Goal: Task Accomplishment & Management: Manage account settings

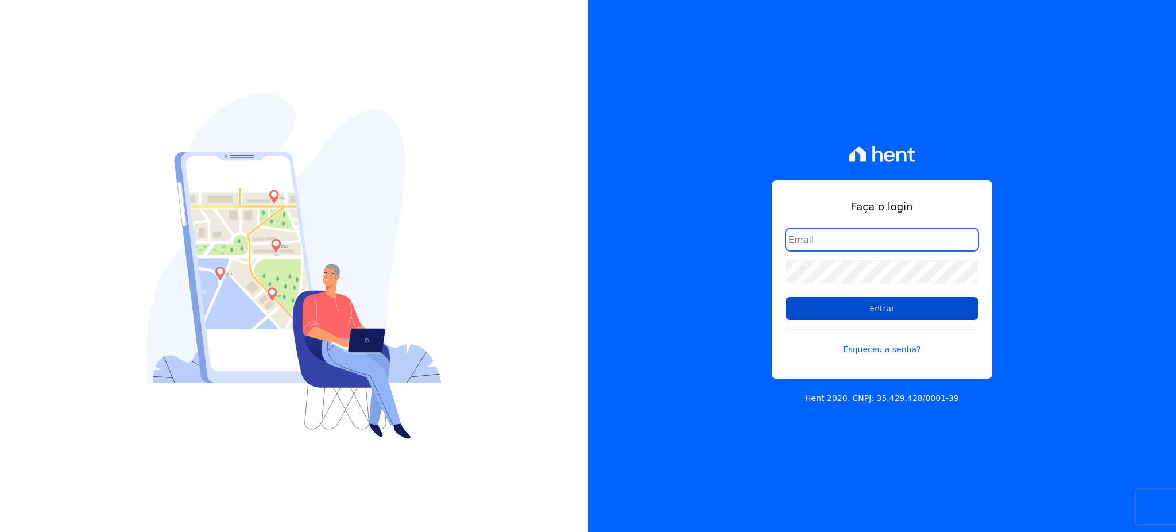
type input "[EMAIL_ADDRESS][PERSON_NAME][DOMAIN_NAME]"
click at [841, 317] on input "Entrar" at bounding box center [882, 308] width 193 height 23
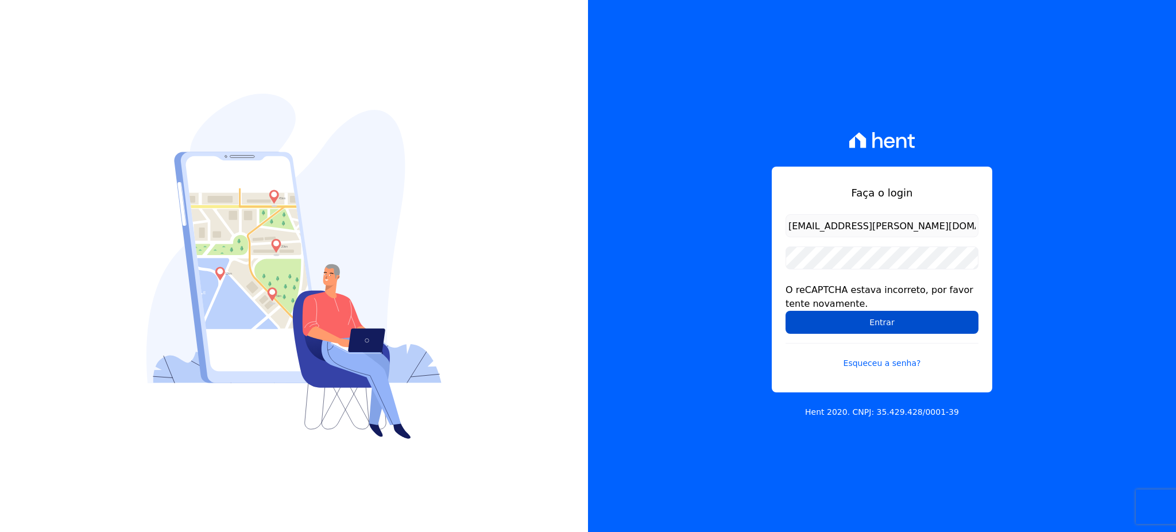
click at [893, 320] on input "Entrar" at bounding box center [882, 322] width 193 height 23
drag, startPoint x: 864, startPoint y: 325, endPoint x: 750, endPoint y: 373, distance: 124.3
click at [864, 325] on input "Entrar" at bounding box center [882, 322] width 193 height 23
click at [891, 323] on input "Entrar" at bounding box center [882, 322] width 193 height 23
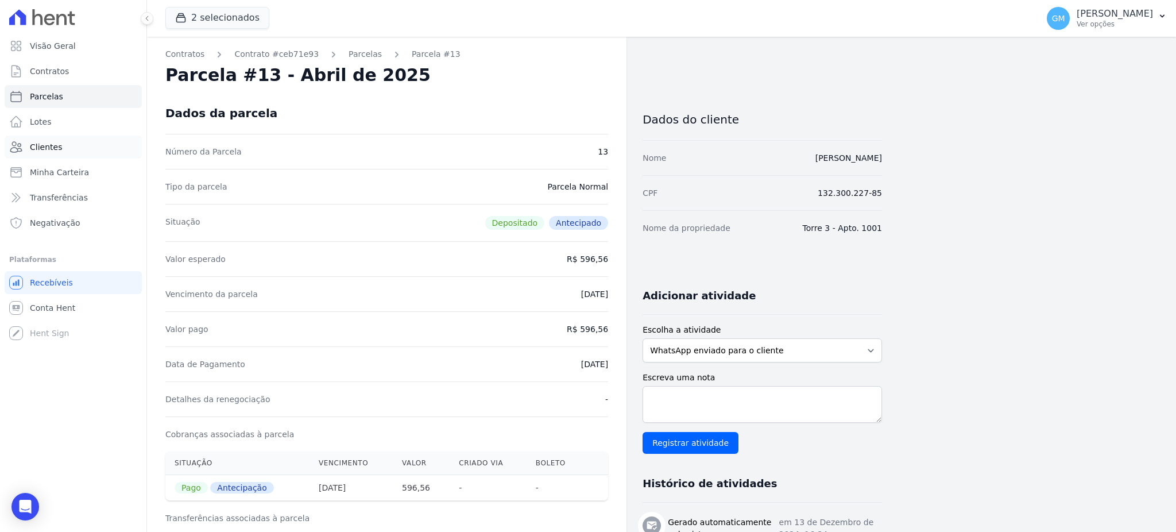
click at [70, 146] on link "Clientes" at bounding box center [73, 147] width 137 height 23
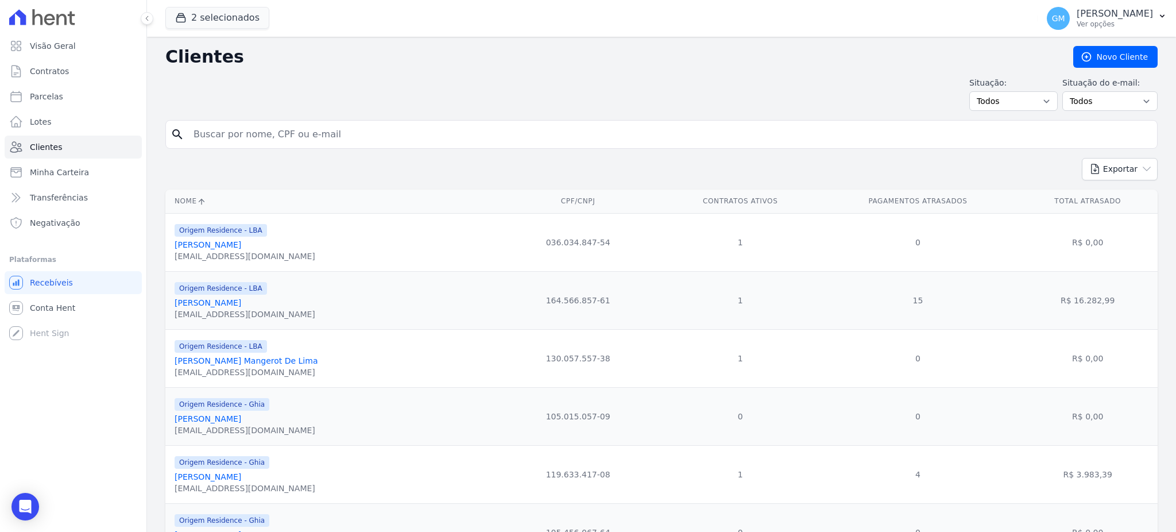
click at [227, 138] on input "search" at bounding box center [670, 134] width 966 height 23
type input "heitor"
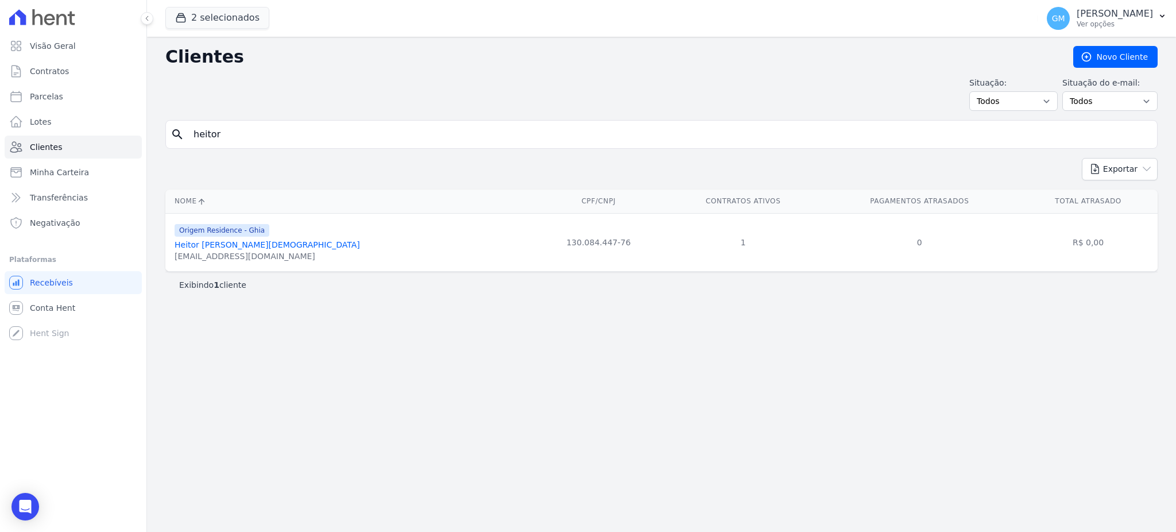
click at [256, 247] on link "Heitor Mattos Evangelista" at bounding box center [268, 244] width 186 height 9
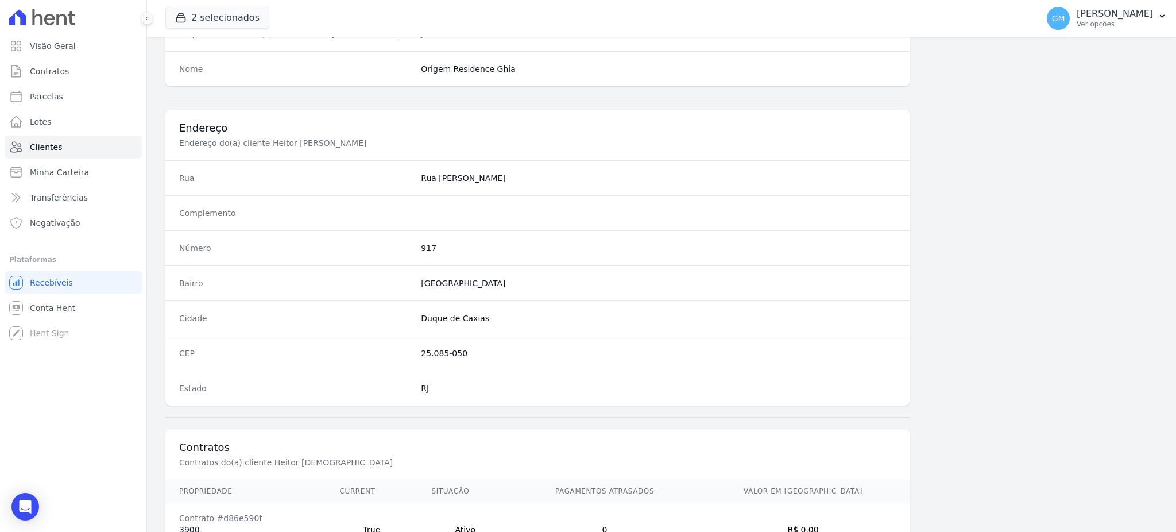
scroll to position [543, 0]
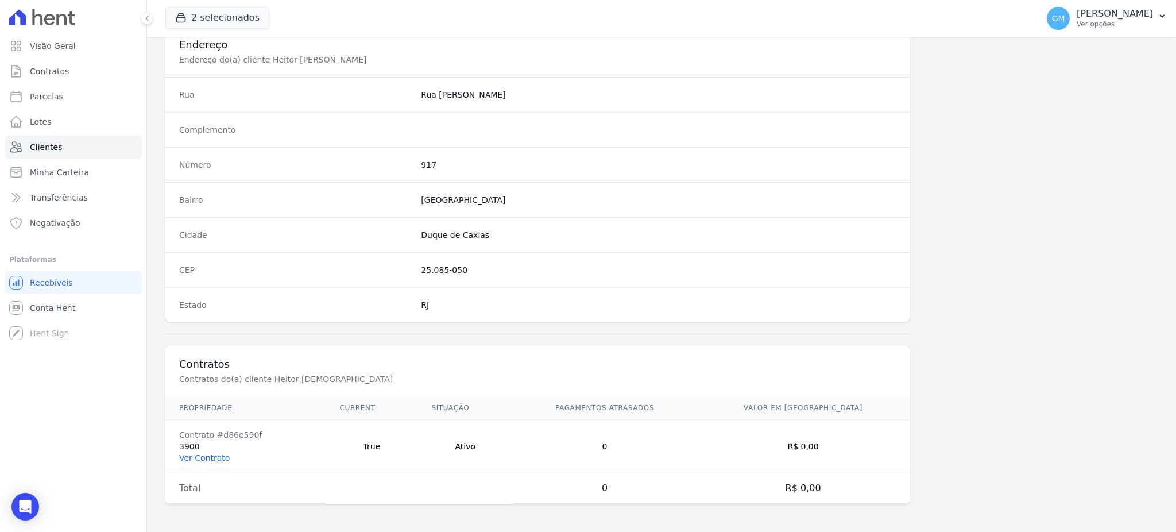
click at [222, 457] on link "Ver Contrato" at bounding box center [204, 457] width 51 height 9
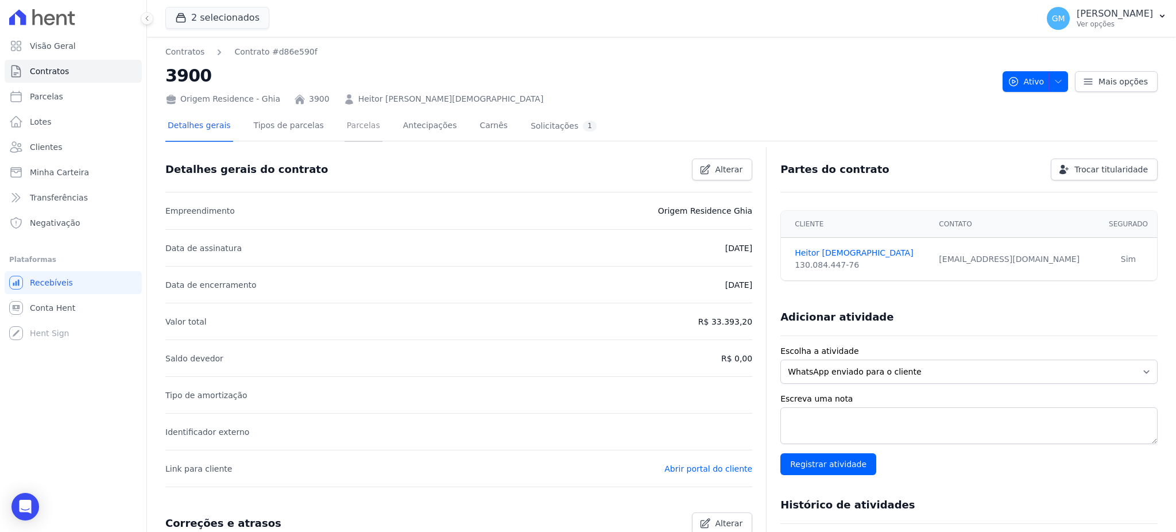
click at [345, 127] on link "Parcelas" at bounding box center [364, 126] width 38 height 30
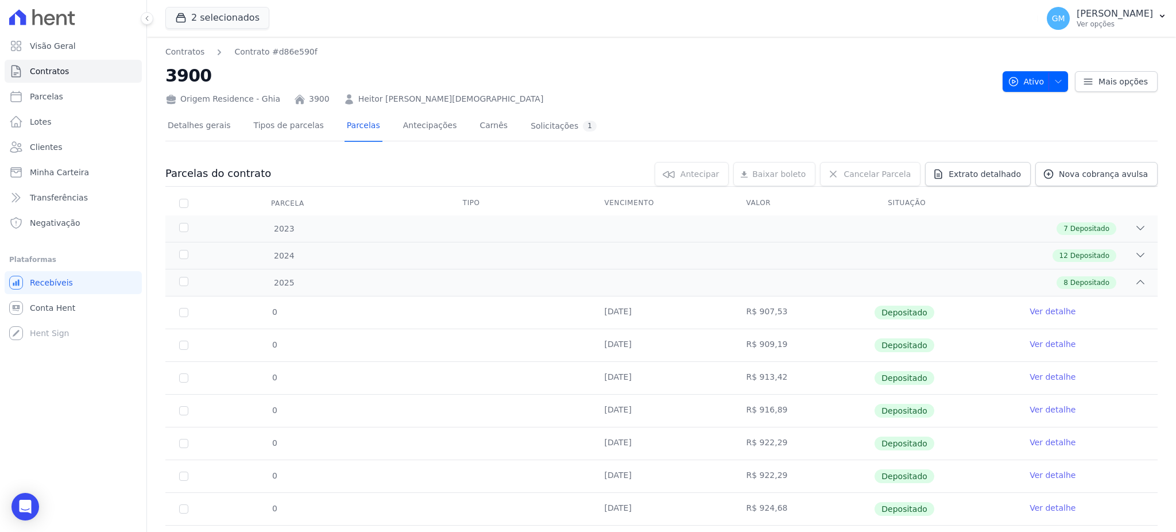
scroll to position [60, 0]
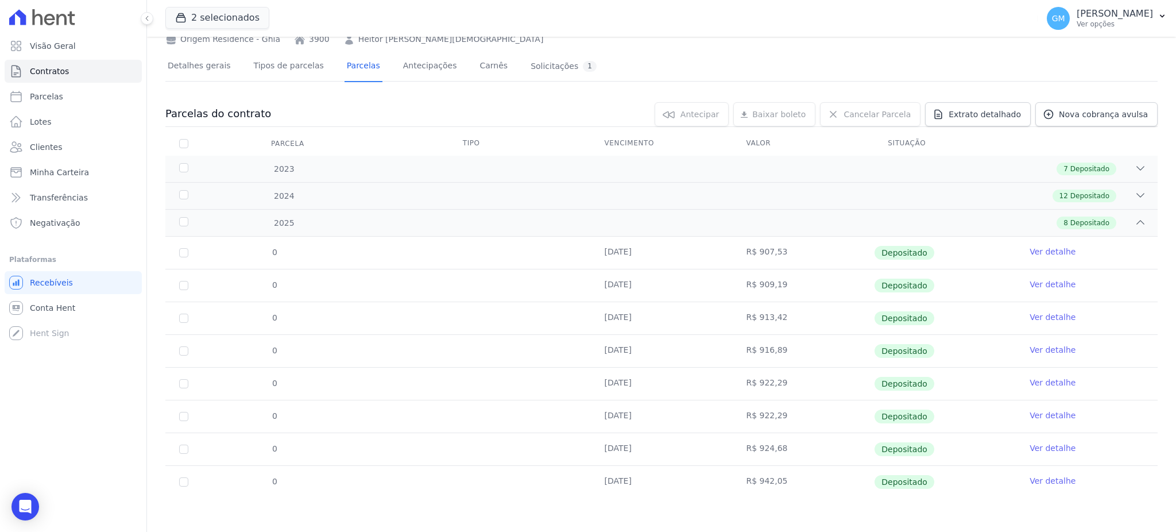
click at [1037, 477] on link "Ver detalhe" at bounding box center [1053, 480] width 46 height 11
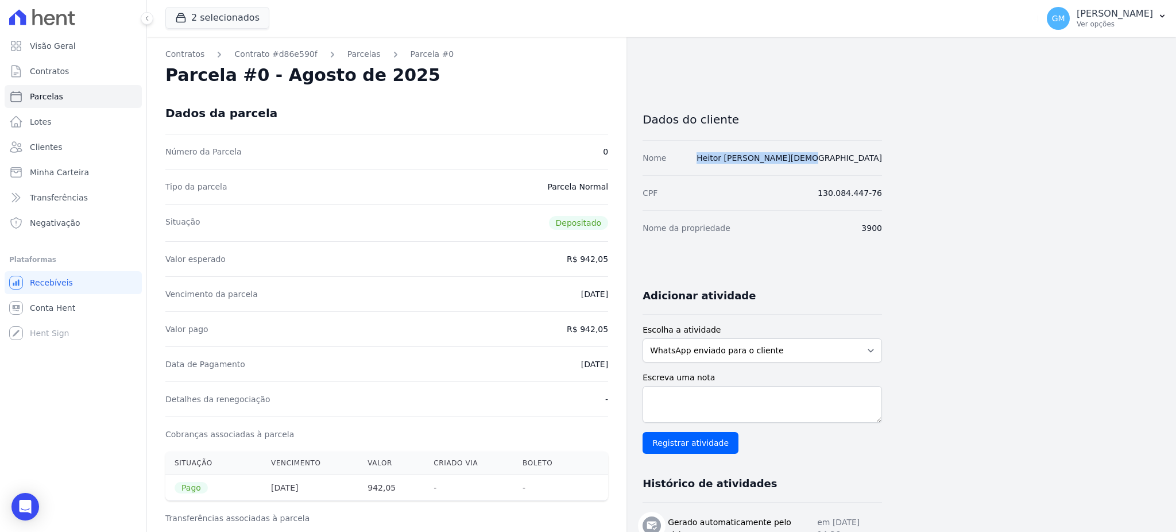
drag, startPoint x: 890, startPoint y: 161, endPoint x: 787, endPoint y: 163, distance: 102.3
click at [787, 163] on div "Contratos Contrato #d86e590f Parcelas Parcela #0 Parcela #0 - Agosto de 2025 Da…" at bounding box center [652, 475] width 1011 height 876
copy link "Heitor Mattos Evangelista"
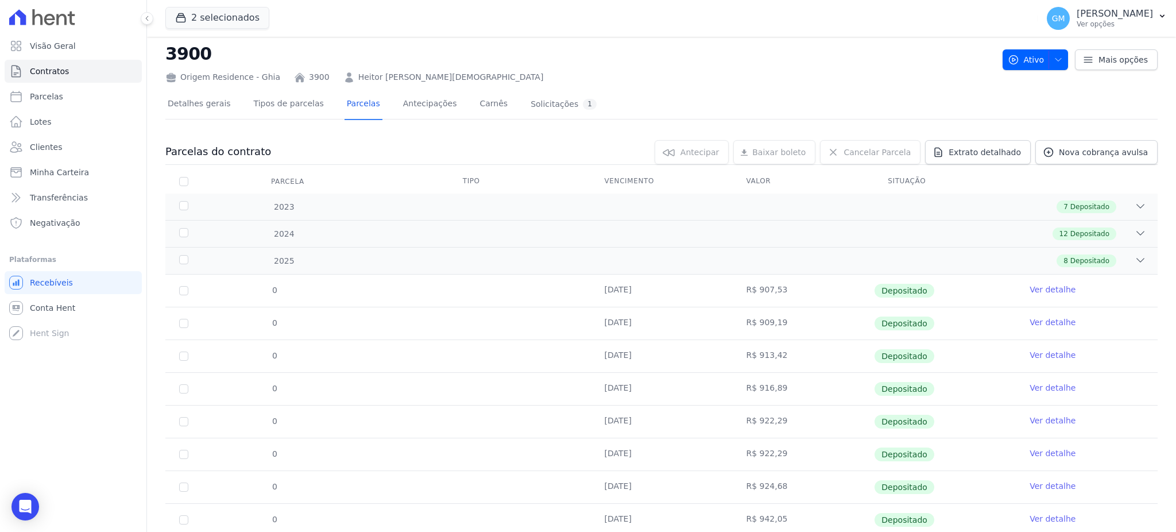
scroll to position [60, 0]
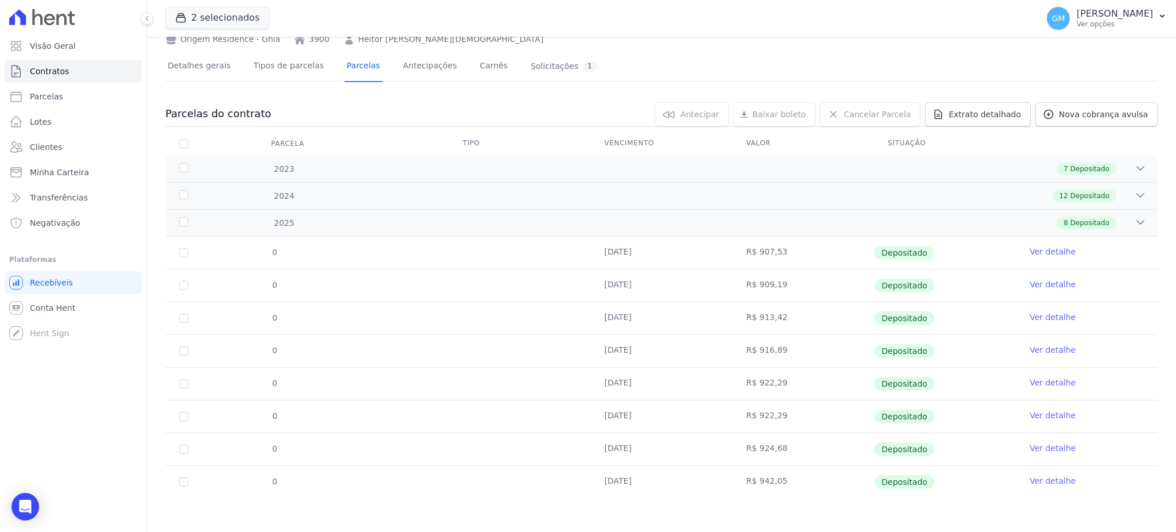
click at [1057, 481] on link "Ver detalhe" at bounding box center [1053, 480] width 46 height 11
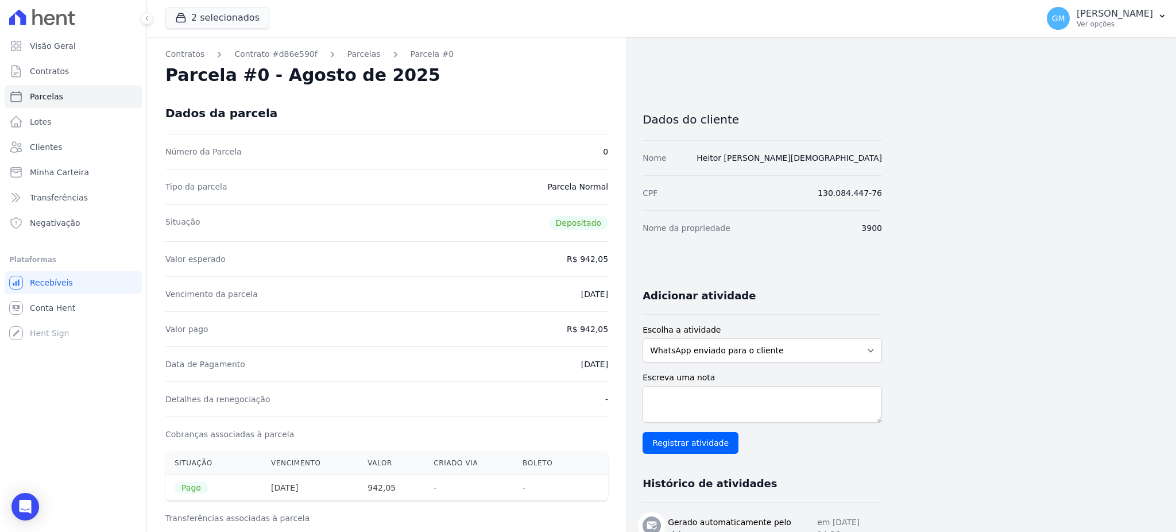
drag, startPoint x: 489, startPoint y: 101, endPoint x: 402, endPoint y: 75, distance: 90.5
click at [489, 101] on div "Dados da parcela" at bounding box center [386, 112] width 443 height 41
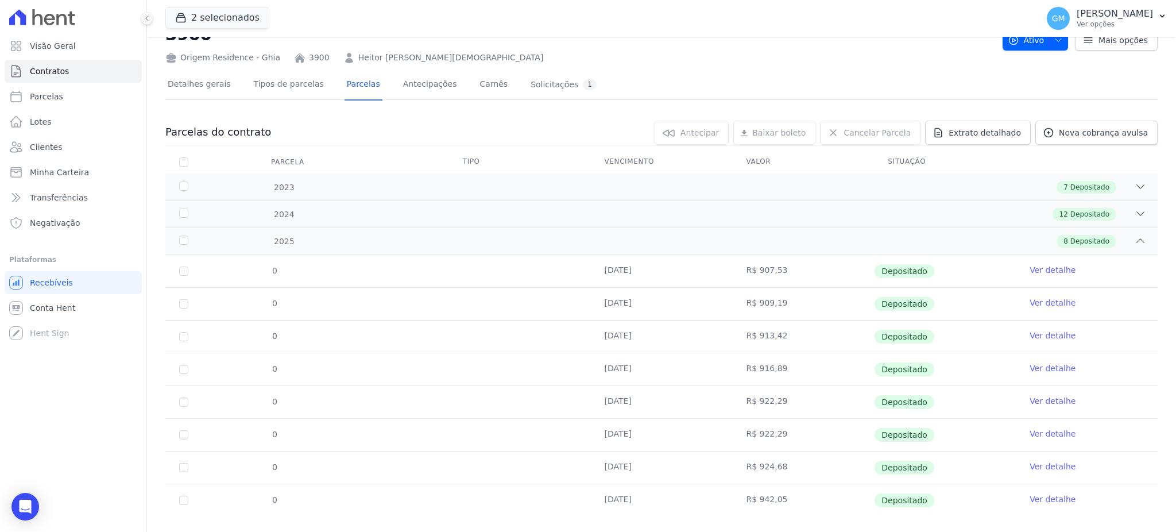
scroll to position [60, 0]
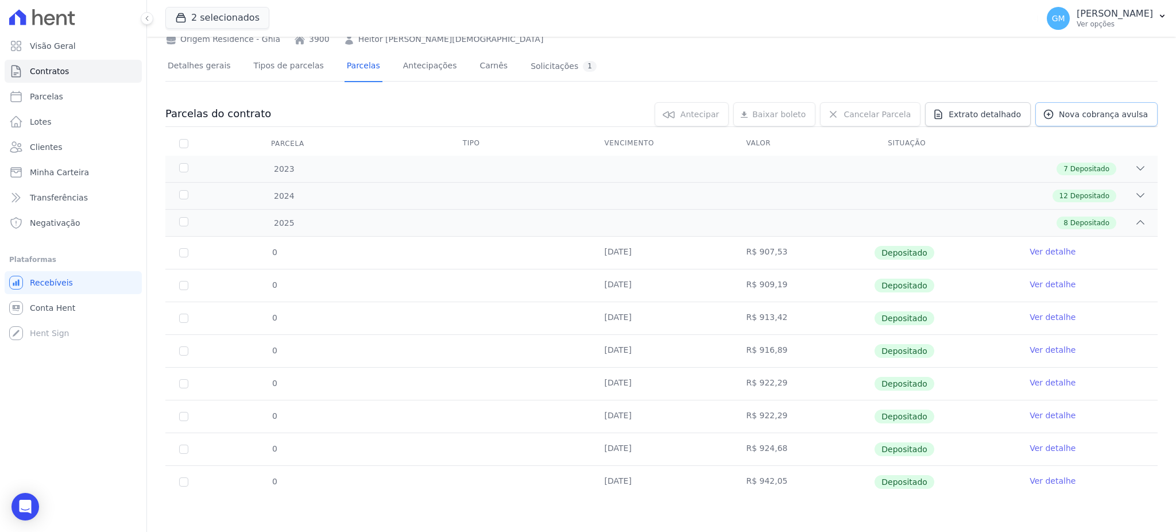
click at [1053, 117] on link "Nova cobrança avulsa" at bounding box center [1097, 114] width 122 height 24
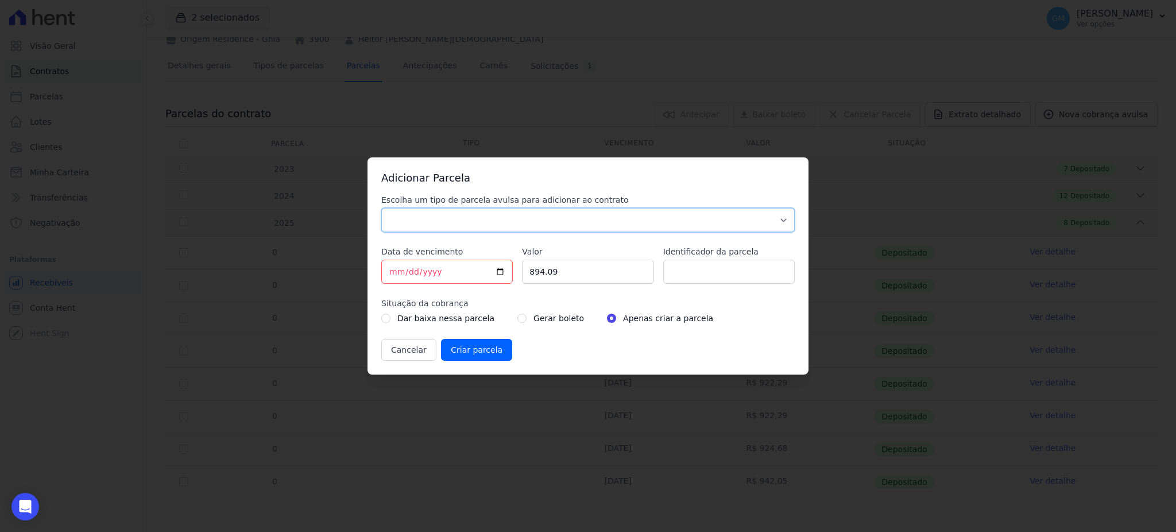
drag, startPoint x: 489, startPoint y: 220, endPoint x: 471, endPoint y: 225, distance: 19.1
click at [489, 220] on select "Parcela Normal Sinal Caução Intercalada Chaves Pré Chaves Pós Chaves Taxas Quit…" at bounding box center [588, 220] width 414 height 24
select select "standard"
click at [381, 208] on select "Parcela Normal Sinal Caução Intercalada Chaves Pré Chaves Pós Chaves Taxas Quit…" at bounding box center [588, 220] width 414 height 24
click at [503, 273] on input "[DATE]" at bounding box center [447, 272] width 132 height 24
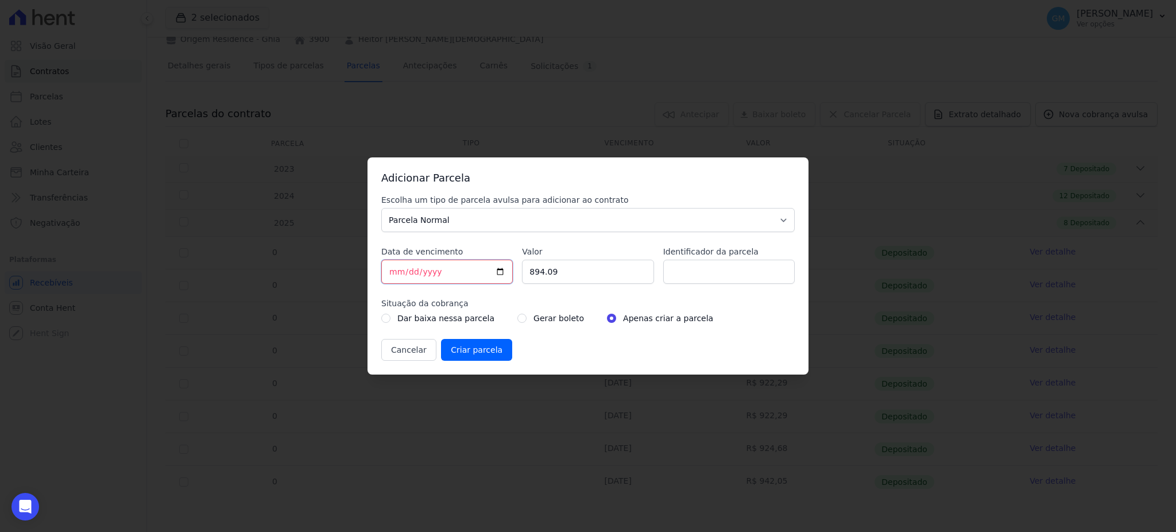
type input "2025-09-20"
click at [681, 283] on input "Identificador da parcela" at bounding box center [729, 272] width 132 height 24
type input "setembro"
drag, startPoint x: 609, startPoint y: 278, endPoint x: 501, endPoint y: 278, distance: 108.0
click at [501, 278] on div "Escolha um tipo de parcela avulsa para adicionar ao contrato Parcela Normal Sin…" at bounding box center [588, 277] width 414 height 167
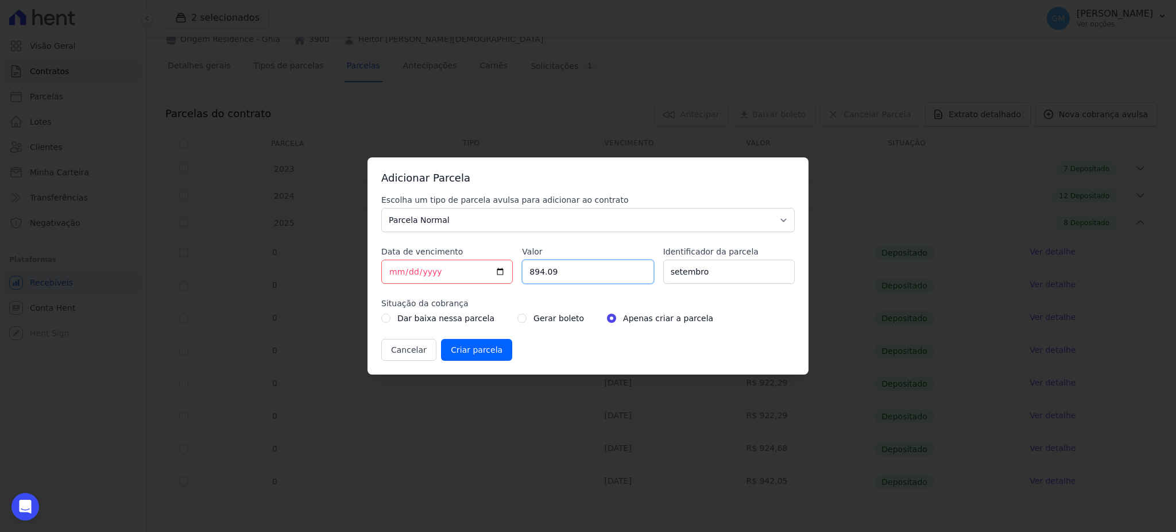
paste input "948.64"
type input "948.64"
drag, startPoint x: 519, startPoint y: 322, endPoint x: 506, endPoint y: 322, distance: 13.2
click at [518, 322] on div "Gerar boleto" at bounding box center [551, 318] width 67 height 14
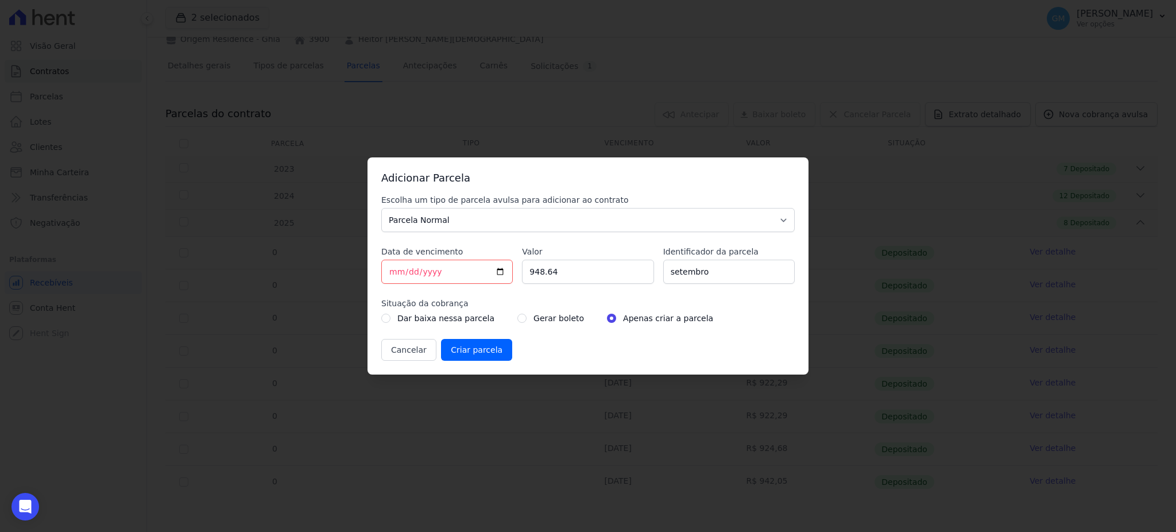
click at [495, 320] on div "Dar baixa nessa parcela Gerar boleto Apenas criar a parcela" at bounding box center [588, 318] width 414 height 14
click at [520, 313] on div "Gerar boleto" at bounding box center [551, 318] width 67 height 14
click at [518, 316] on div "Gerar boleto" at bounding box center [551, 318] width 67 height 14
click at [518, 321] on div "Gerar boleto" at bounding box center [551, 318] width 67 height 14
click at [518, 322] on div "Gerar boleto" at bounding box center [551, 318] width 67 height 14
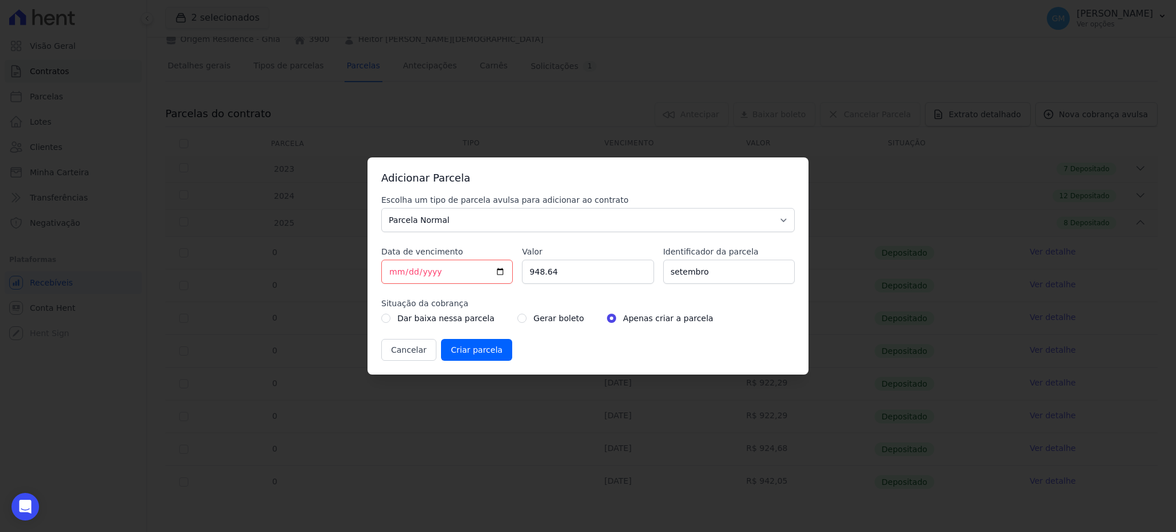
click at [518, 318] on div "Gerar boleto" at bounding box center [551, 318] width 67 height 14
click at [518, 319] on div "Gerar boleto" at bounding box center [551, 318] width 67 height 14
click at [518, 319] on input "radio" at bounding box center [522, 318] width 9 height 9
radio input "true"
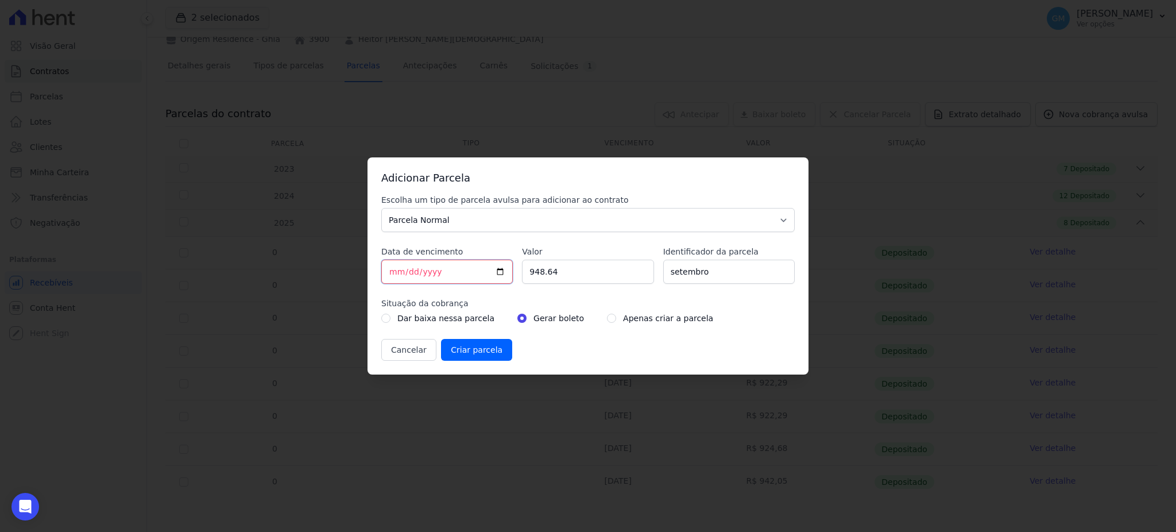
click at [504, 280] on input "2025-09-20" at bounding box center [447, 272] width 132 height 24
click at [504, 273] on input "2025-09-20" at bounding box center [447, 272] width 132 height 24
click at [678, 186] on div "Adicionar Parcela Escolha um tipo de parcela avulsa para adicionar ao contrato …" at bounding box center [588, 265] width 441 height 217
click at [460, 346] on input "Criar parcela" at bounding box center [476, 350] width 71 height 22
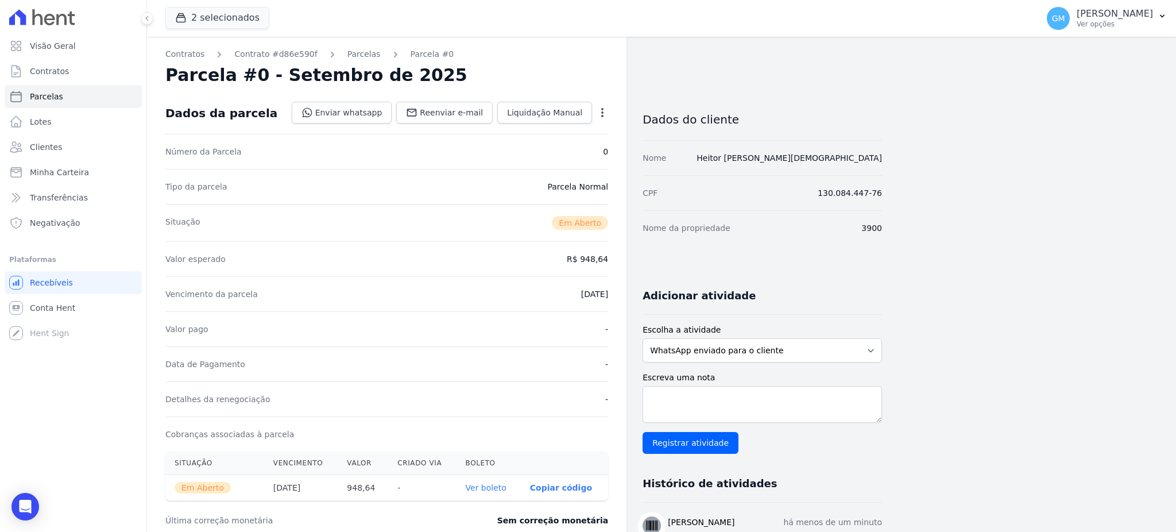
click at [487, 489] on link "Ver boleto" at bounding box center [486, 487] width 41 height 9
click at [52, 151] on span "Clientes" at bounding box center [46, 146] width 32 height 11
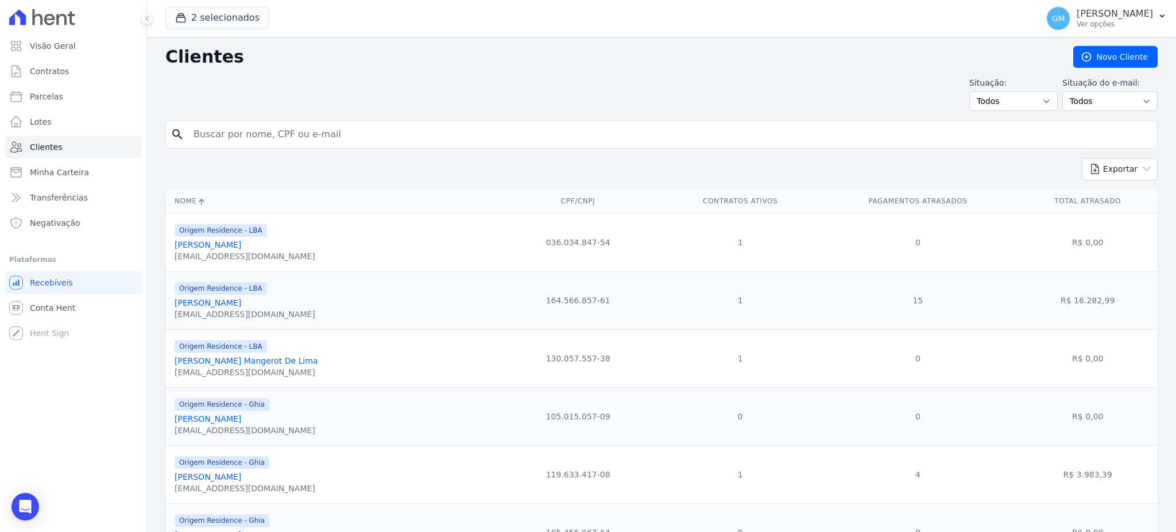
click at [234, 130] on input "search" at bounding box center [670, 134] width 966 height 23
paste input "Laryssa Cristine Castilho De Melo Barcelos?"
type input "Laryssa Cristine Castilho De Melo Barcelos?"
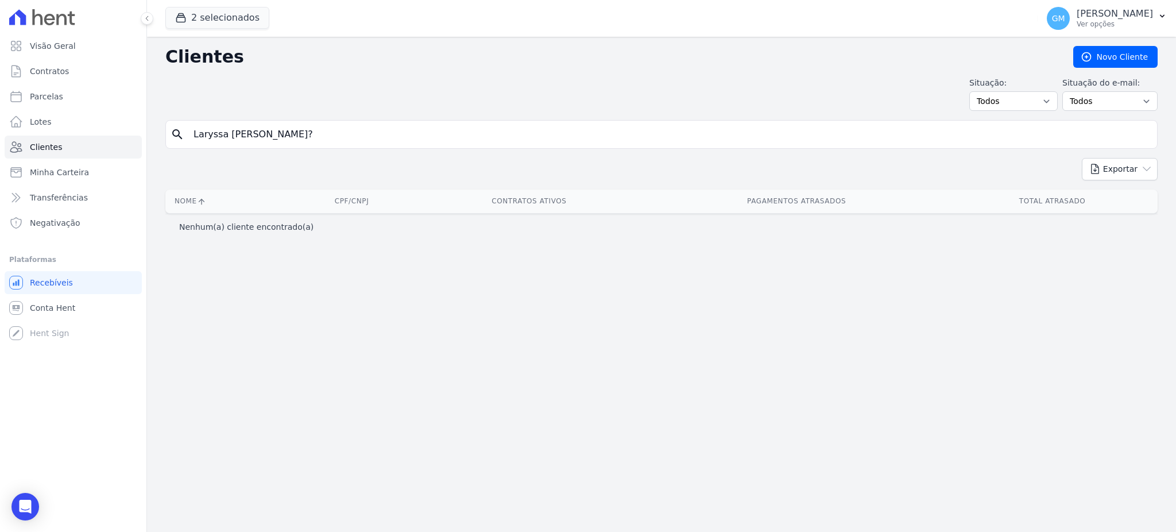
drag, startPoint x: 386, startPoint y: 134, endPoint x: 253, endPoint y: 141, distance: 133.5
click at [253, 141] on input "Laryssa Cristine Castilho De Melo Barcelos?" at bounding box center [670, 134] width 966 height 23
type input "Laryssa Cristin"
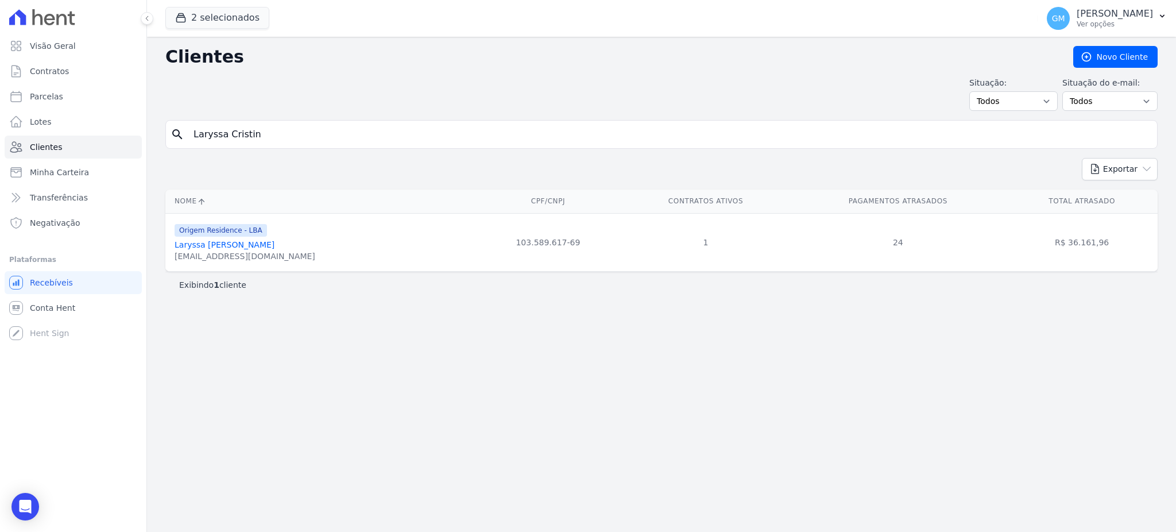
click at [275, 244] on link "Laryssa Cristine Castilho De Melo Barcelos" at bounding box center [225, 244] width 100 height 9
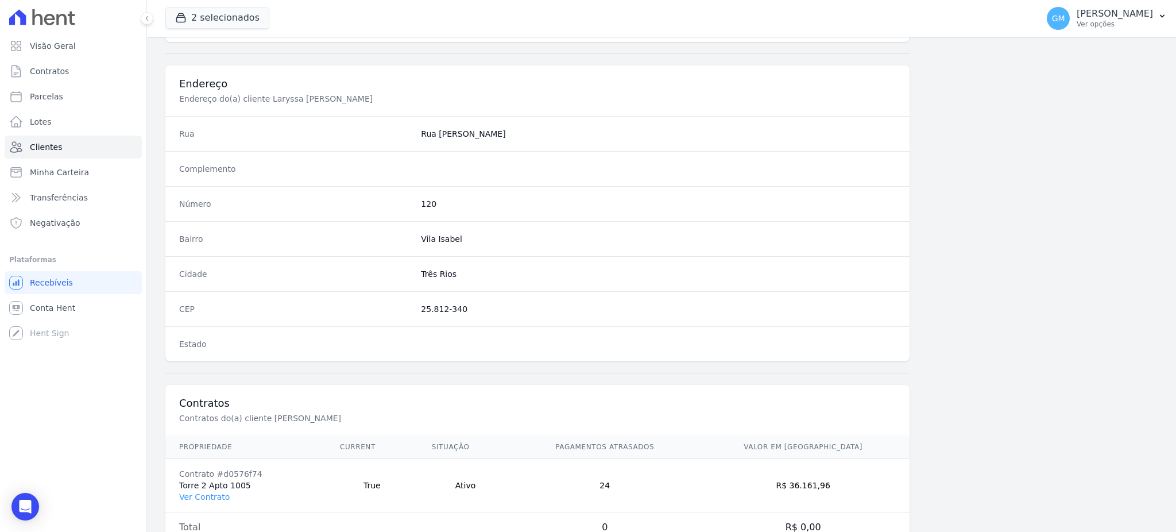
scroll to position [543, 0]
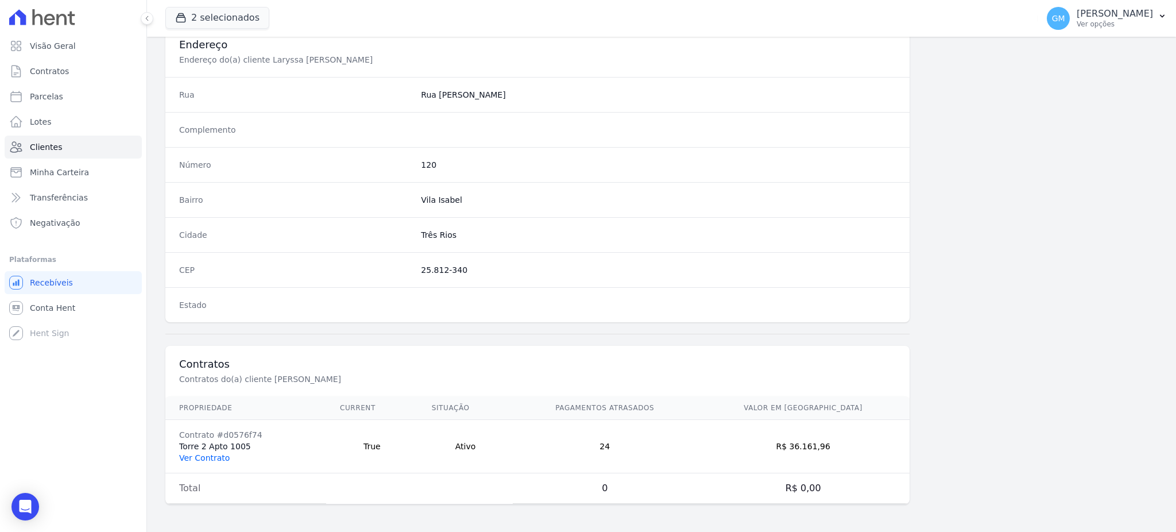
click at [222, 461] on link "Ver Contrato" at bounding box center [204, 457] width 51 height 9
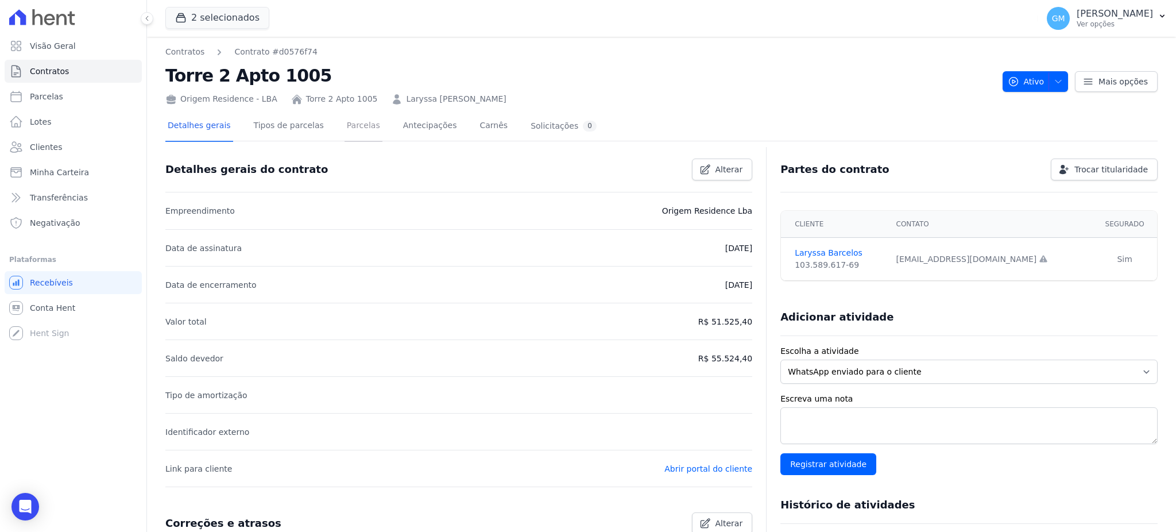
click at [345, 125] on link "Parcelas" at bounding box center [364, 126] width 38 height 30
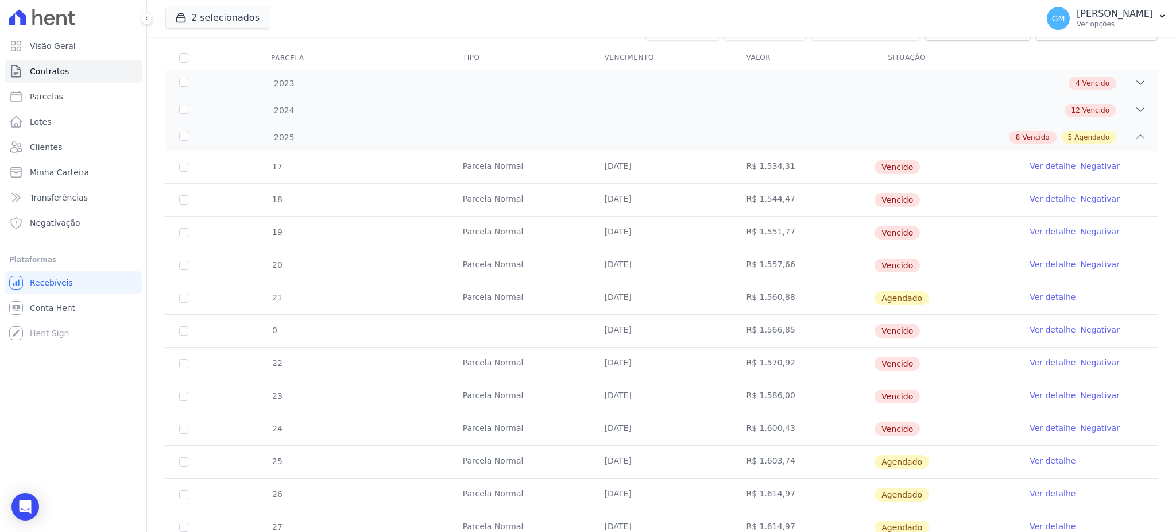
scroll to position [250, 0]
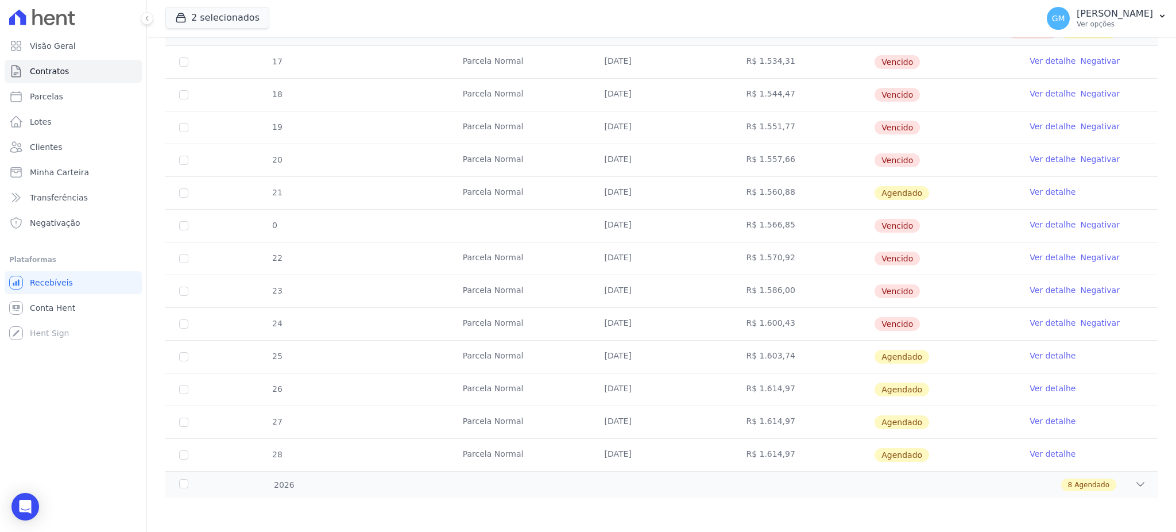
drag, startPoint x: 592, startPoint y: 329, endPoint x: 881, endPoint y: 332, distance: 289.5
click at [877, 331] on tr "24 Parcela Normal 15/08/2025 R$ 1.600,43 Vencido Ver detalhe Negativar" at bounding box center [661, 323] width 993 height 33
click at [1045, 319] on link "Ver detalhe" at bounding box center [1053, 322] width 46 height 11
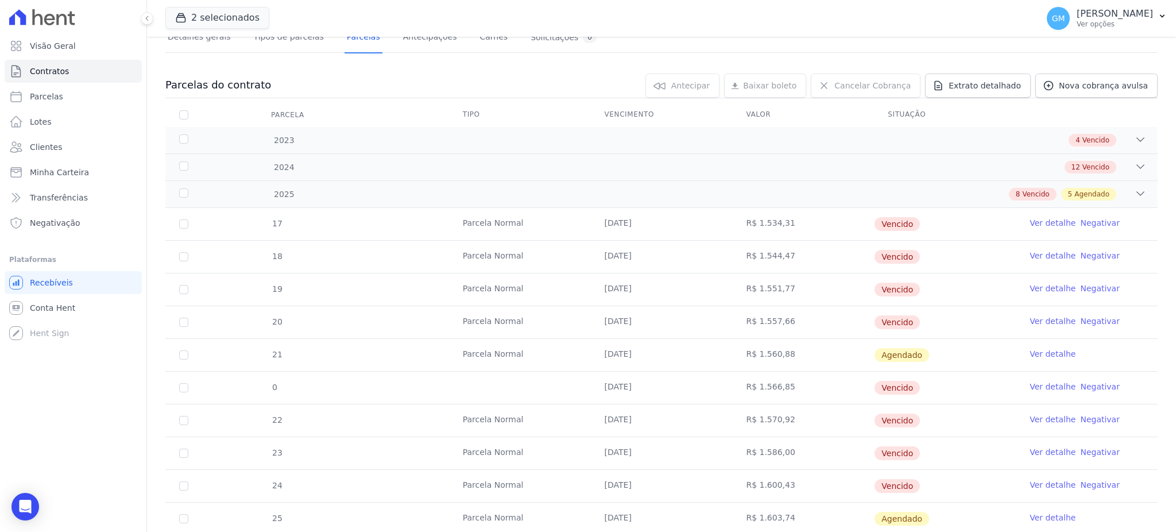
scroll to position [230, 0]
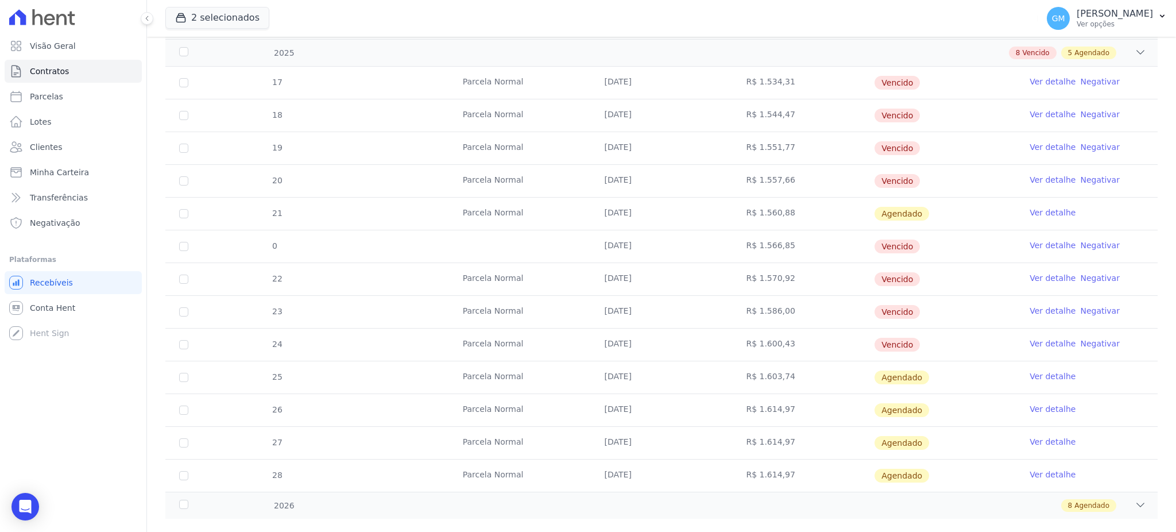
click at [1032, 374] on link "Ver detalhe" at bounding box center [1053, 375] width 46 height 11
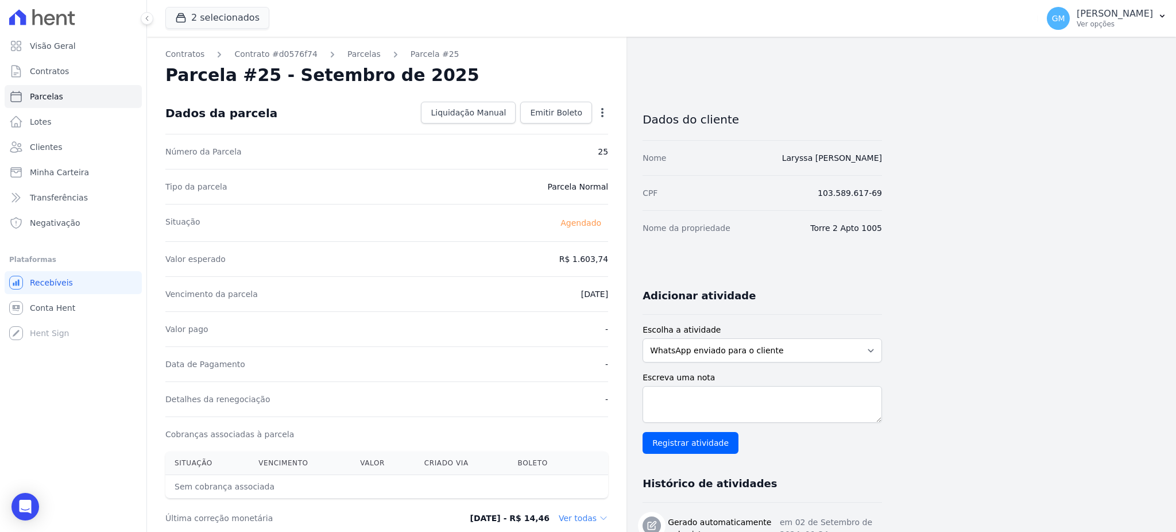
click at [605, 113] on icon "button" at bounding box center [602, 112] width 11 height 11
click at [563, 123] on link "Alterar" at bounding box center [553, 128] width 101 height 21
drag, startPoint x: 559, startPoint y: 261, endPoint x: 631, endPoint y: 261, distance: 72.4
paste input ".61163"
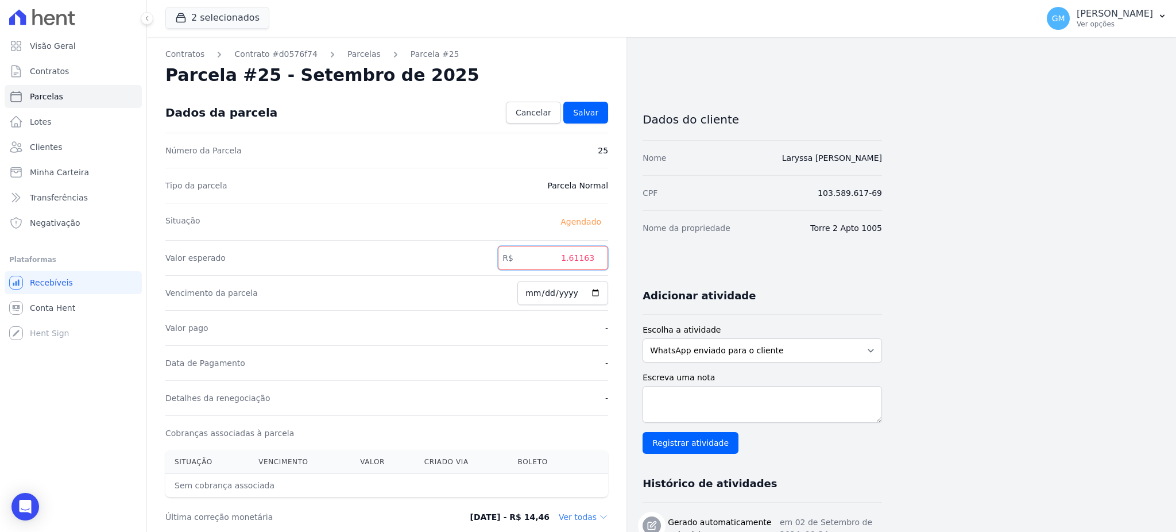
click at [576, 258] on input "1.61163" at bounding box center [553, 258] width 110 height 24
click at [573, 257] on input "1.61163" at bounding box center [553, 258] width 110 height 24
type input "1611.63"
click at [585, 110] on span "Salvar" at bounding box center [585, 112] width 25 height 11
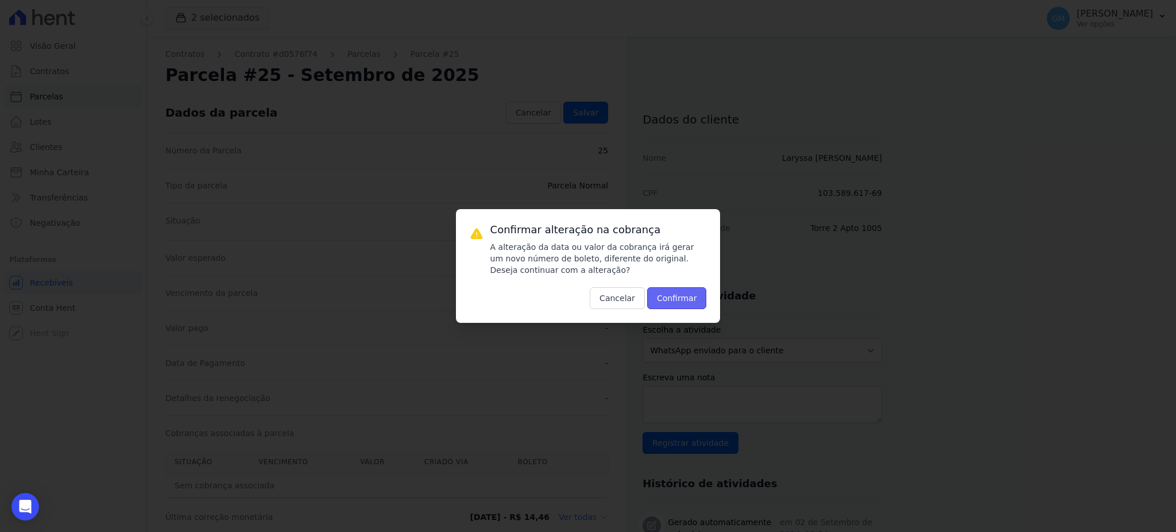
click at [677, 296] on button "Confirmar" at bounding box center [677, 298] width 60 height 22
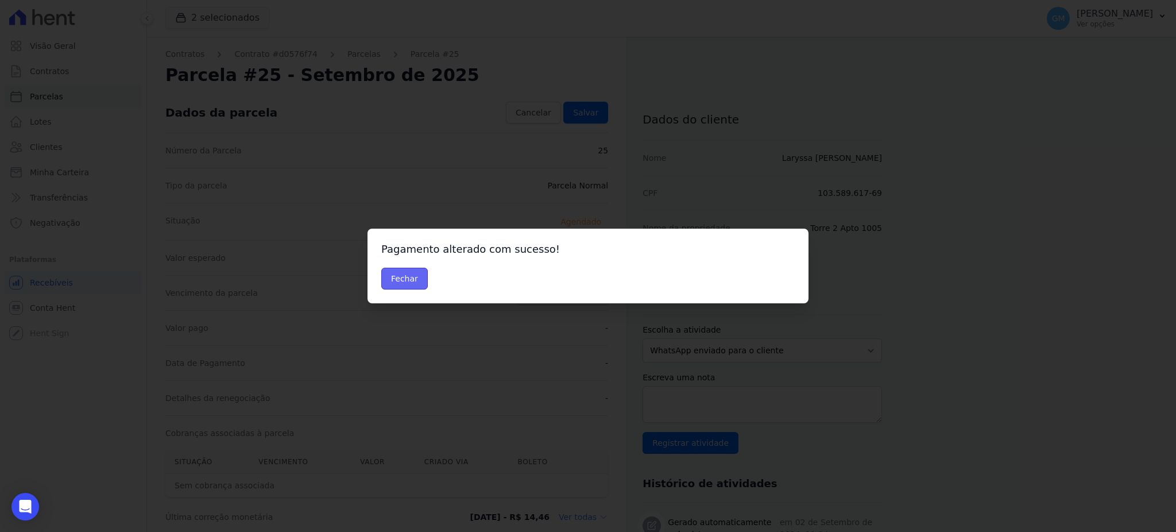
click at [414, 277] on button "Fechar" at bounding box center [404, 279] width 47 height 22
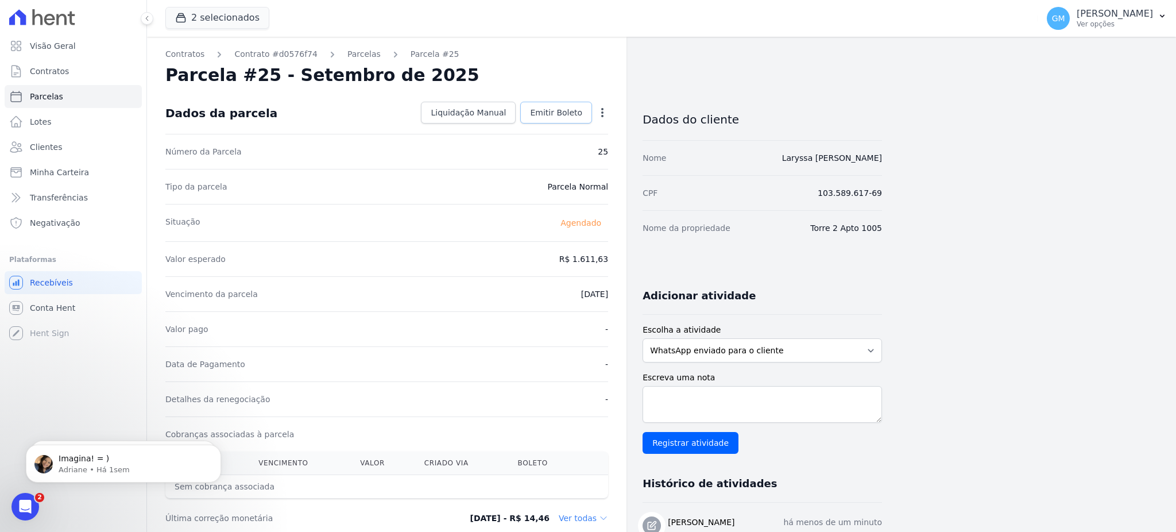
click at [556, 111] on span "Emitir Boleto" at bounding box center [556, 112] width 52 height 11
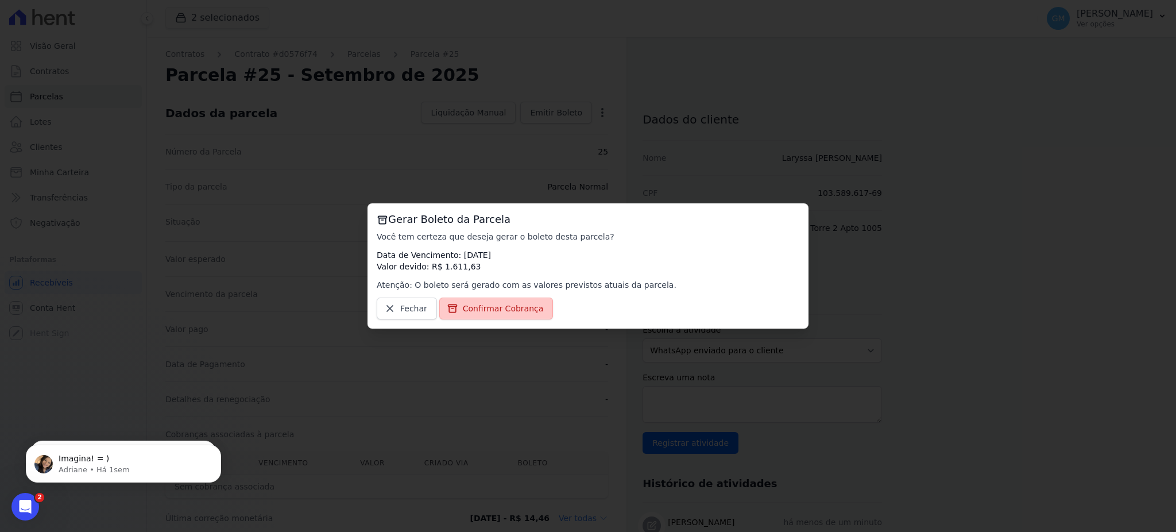
click at [507, 304] on span "Confirmar Cobrança" at bounding box center [503, 308] width 81 height 11
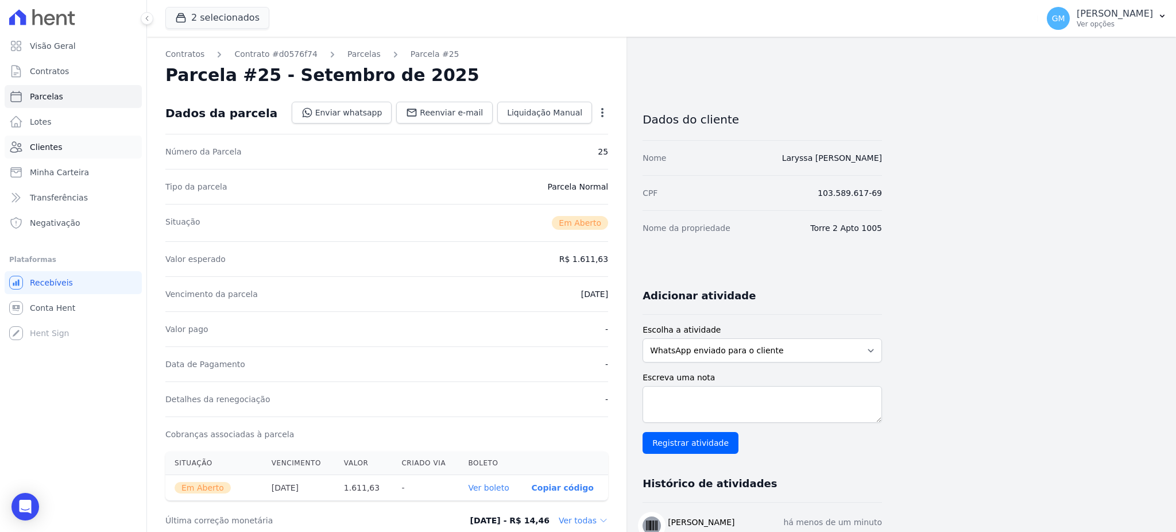
click at [89, 145] on link "Clientes" at bounding box center [73, 147] width 137 height 23
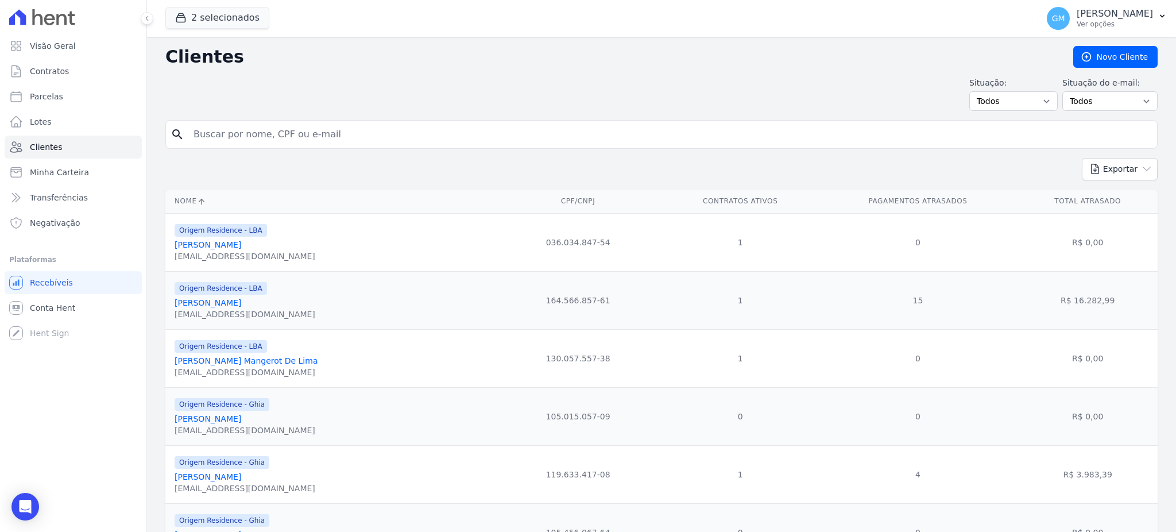
click at [198, 134] on input "search" at bounding box center [670, 134] width 966 height 23
paste input "[PERSON_NAME]"
type input "[PERSON_NAME]"
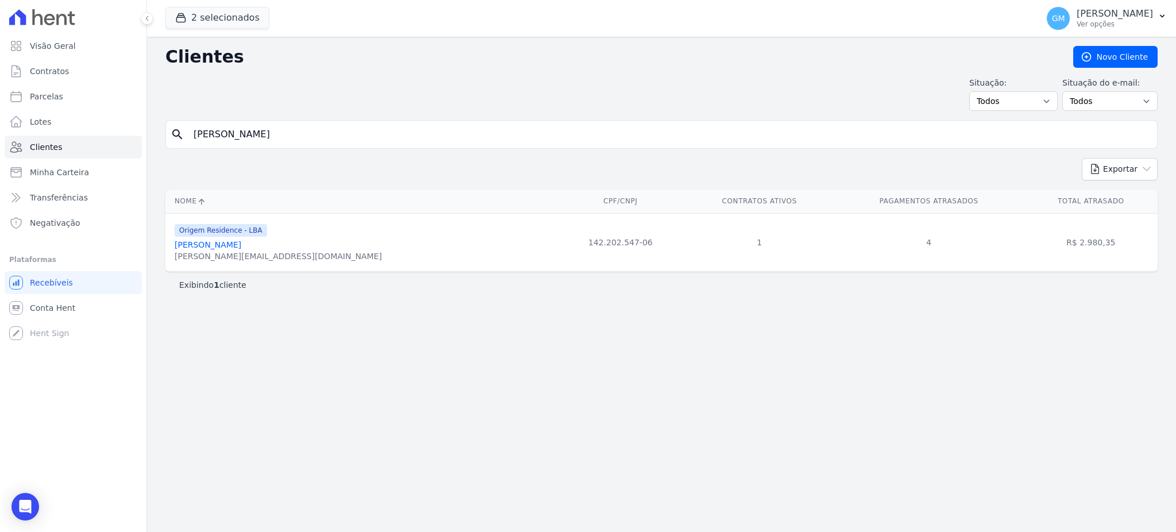
click at [210, 244] on link "[PERSON_NAME]" at bounding box center [208, 244] width 67 height 9
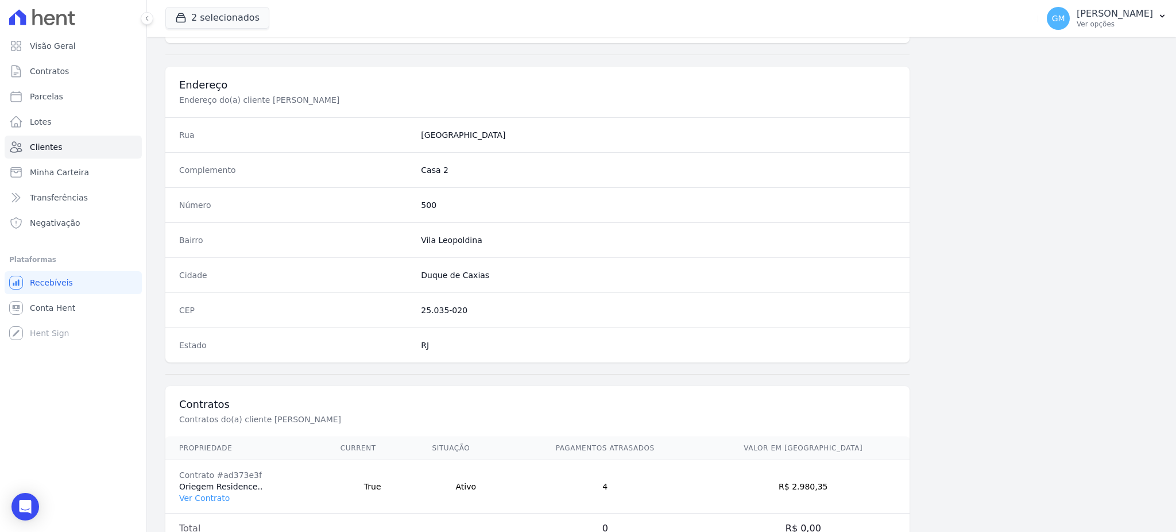
scroll to position [543, 0]
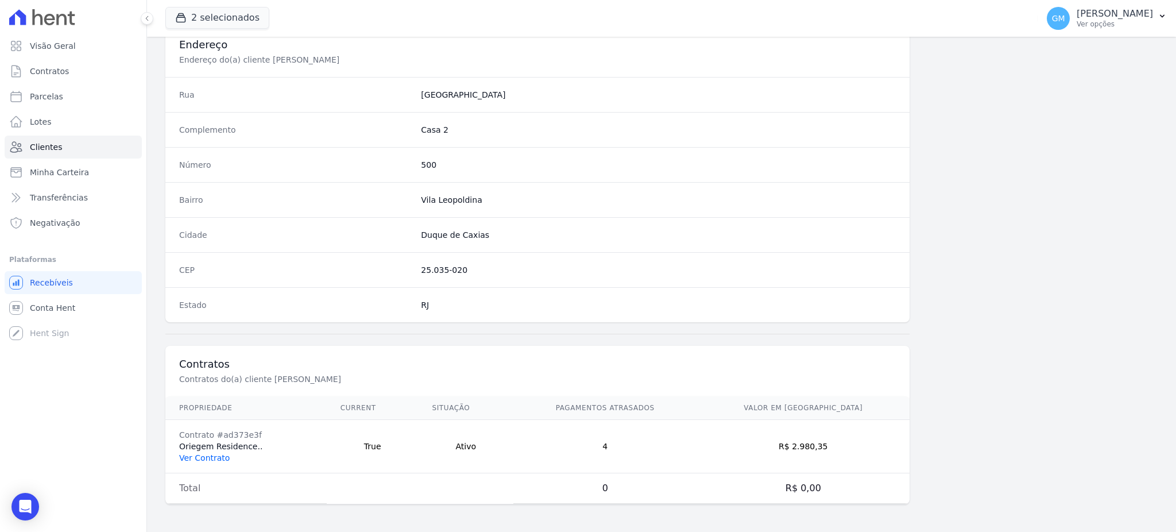
click at [210, 455] on link "Ver Contrato" at bounding box center [204, 457] width 51 height 9
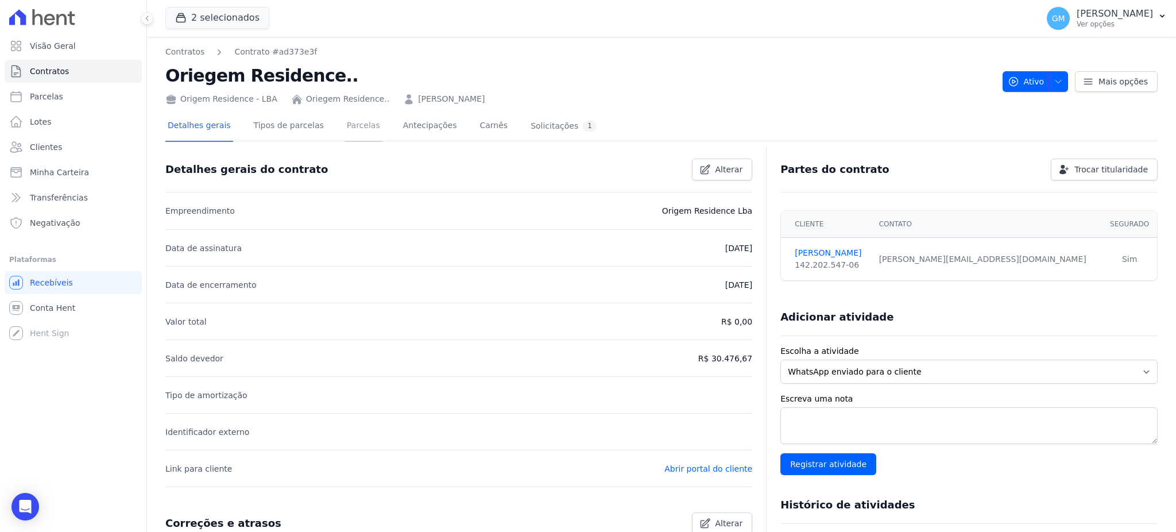
click at [347, 123] on link "Parcelas" at bounding box center [364, 126] width 38 height 30
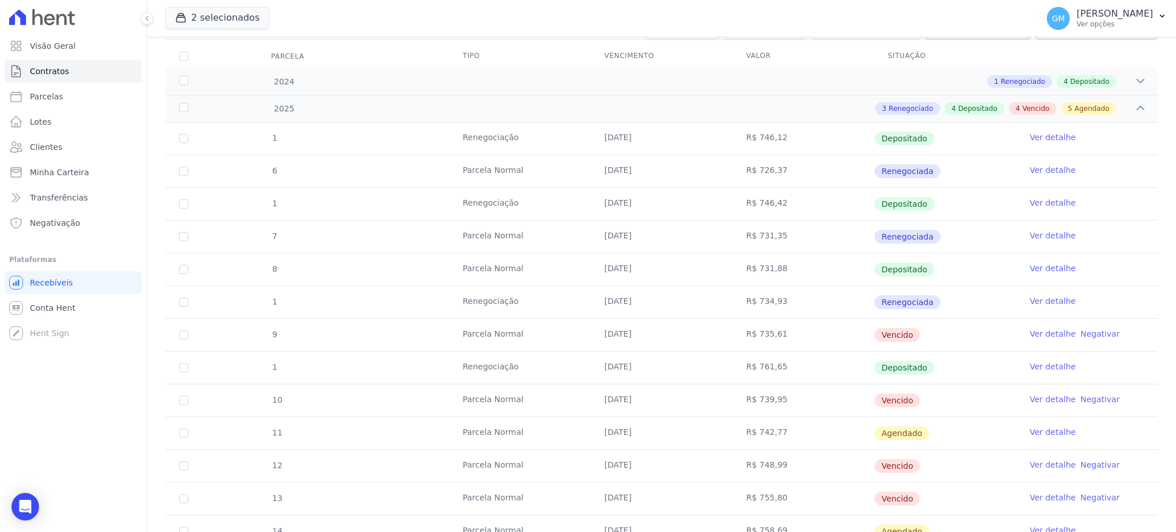
scroll to position [306, 0]
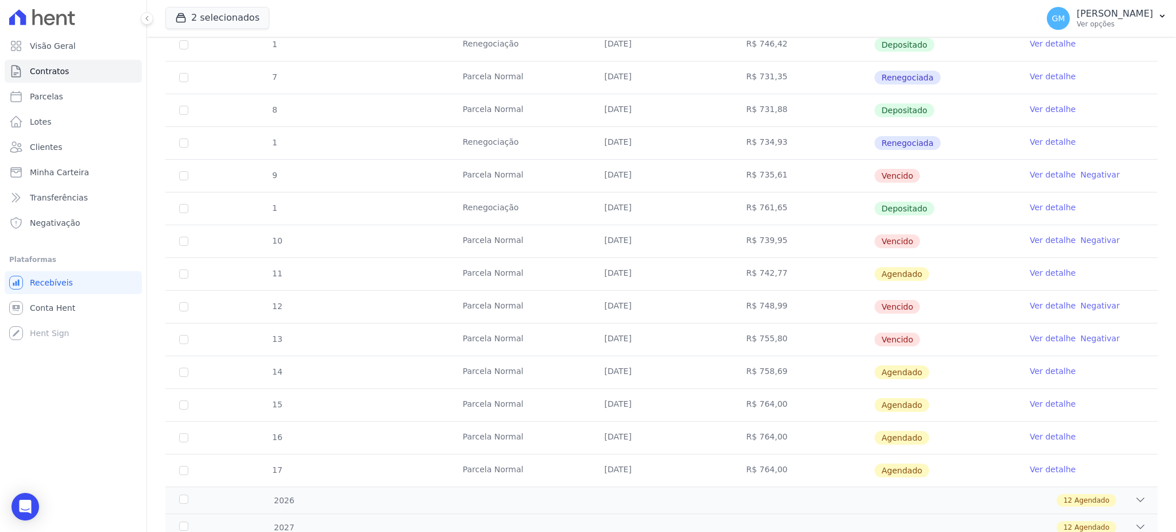
drag, startPoint x: 779, startPoint y: 347, endPoint x: 744, endPoint y: 343, distance: 35.3
click at [744, 343] on td "R$ 755,80" at bounding box center [803, 339] width 142 height 32
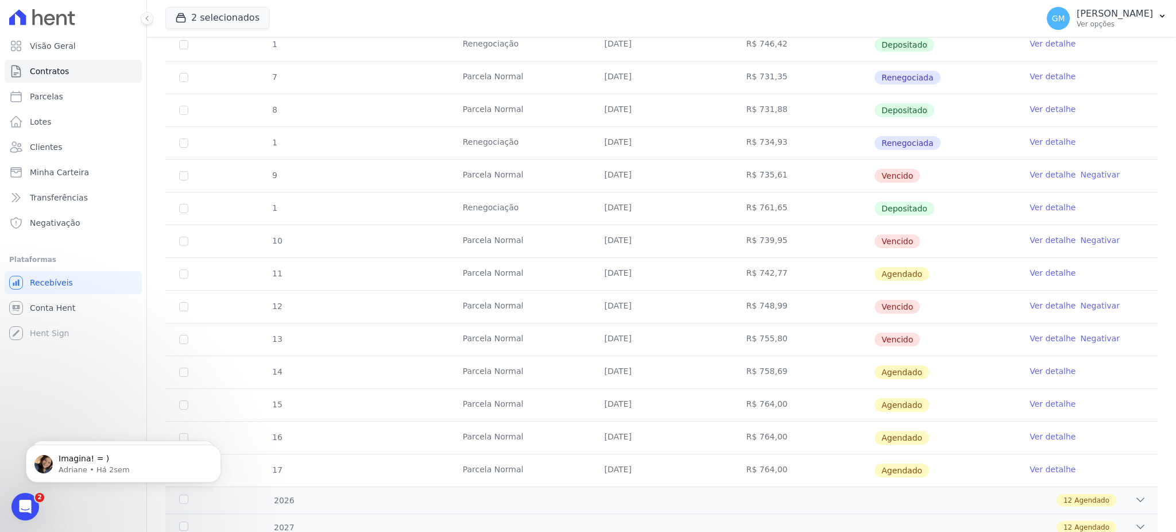
scroll to position [0, 0]
copy td "$ 755,80"
